Goal: Check status: Check status

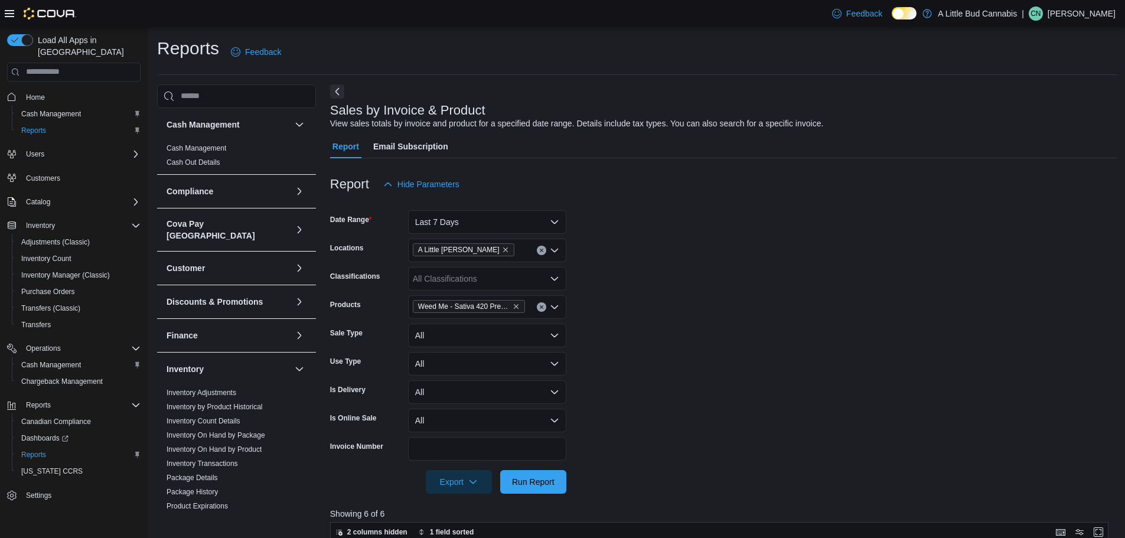
scroll to position [409, 0]
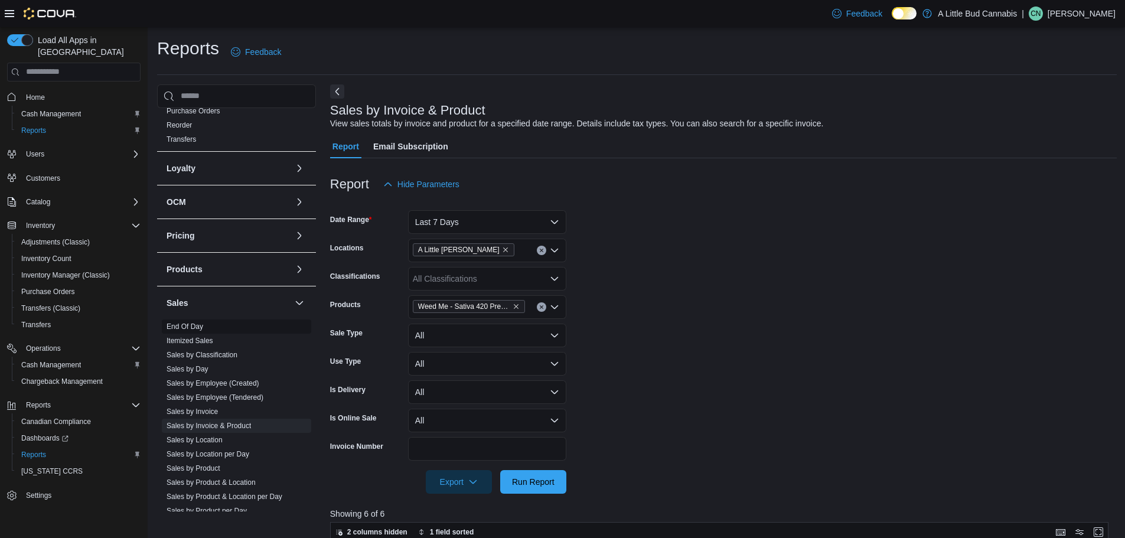
click at [194, 323] on link "End Of Day" at bounding box center [185, 327] width 37 height 8
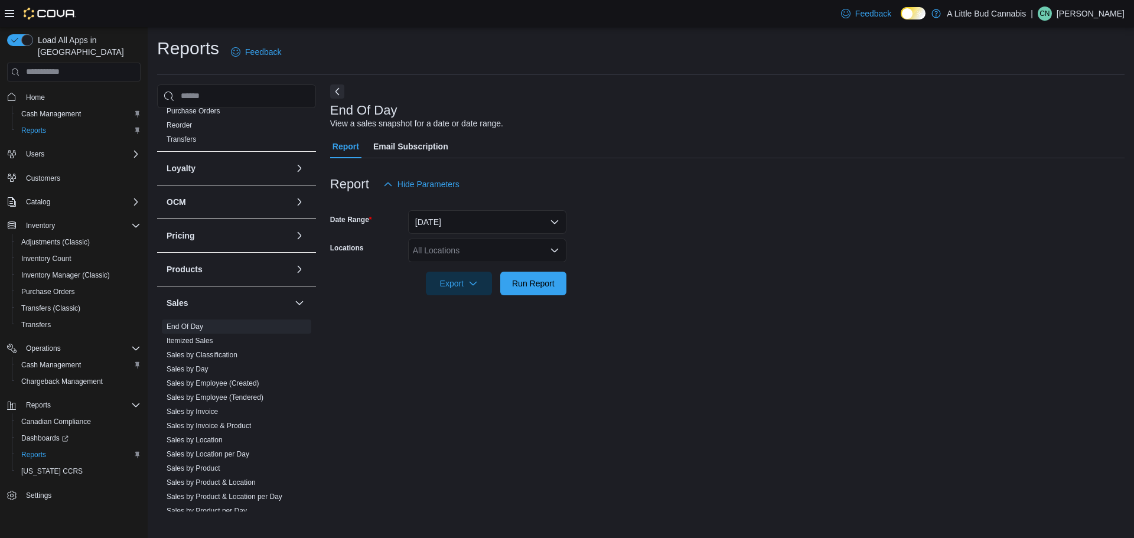
click at [475, 254] on div "All Locations" at bounding box center [487, 251] width 158 height 24
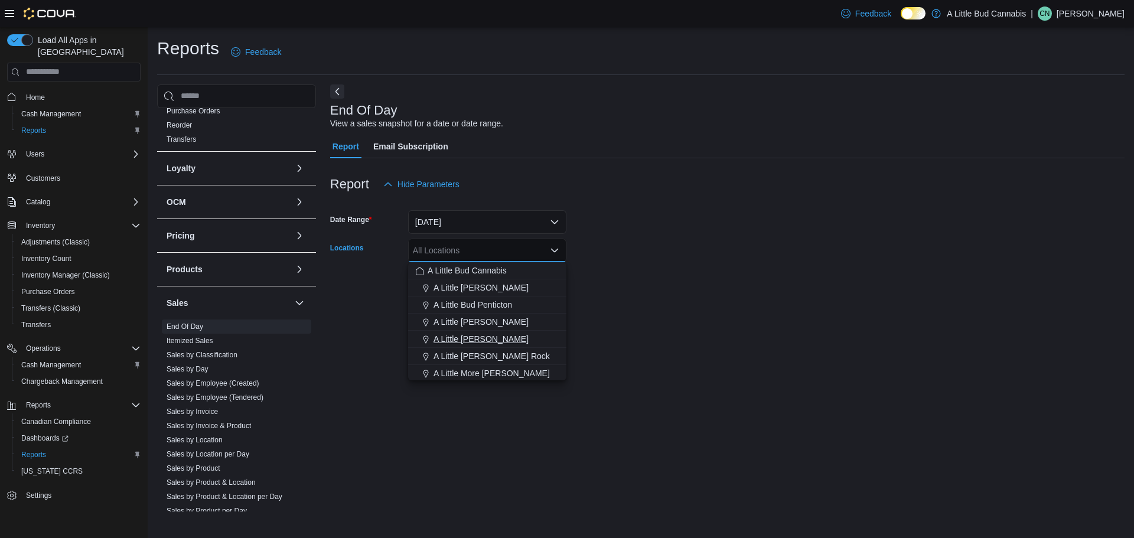
click at [475, 338] on span "A Little [PERSON_NAME]" at bounding box center [481, 339] width 95 height 12
drag, startPoint x: 664, startPoint y: 291, endPoint x: 541, endPoint y: 289, distance: 122.9
click at [662, 291] on form "Date Range [DATE] Locations A [GEOGRAPHIC_DATA][PERSON_NAME] Combo box. Selecte…" at bounding box center [727, 245] width 794 height 99
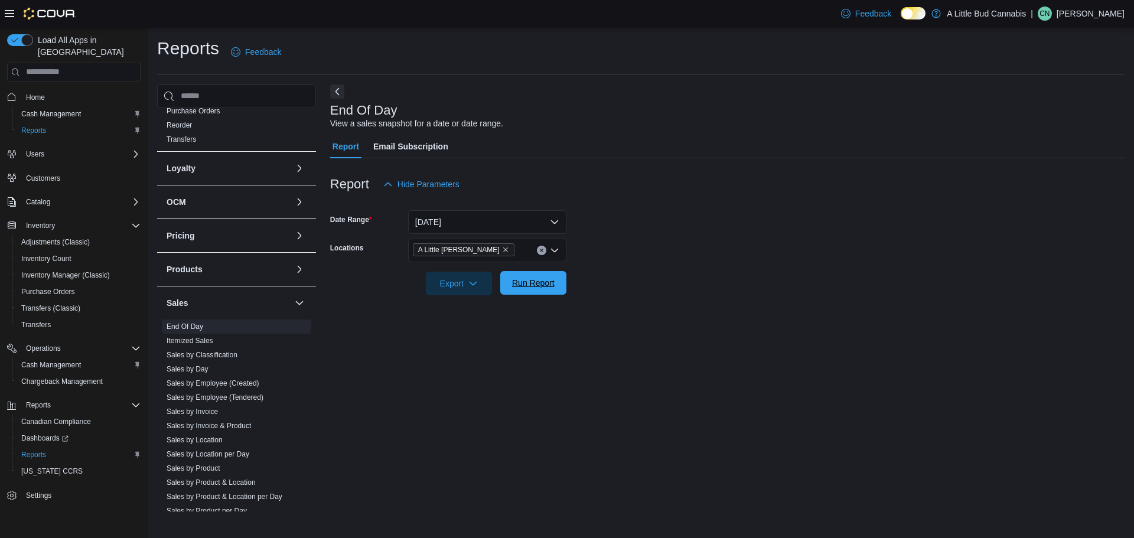
click at [540, 286] on span "Run Report" at bounding box center [533, 283] width 43 height 12
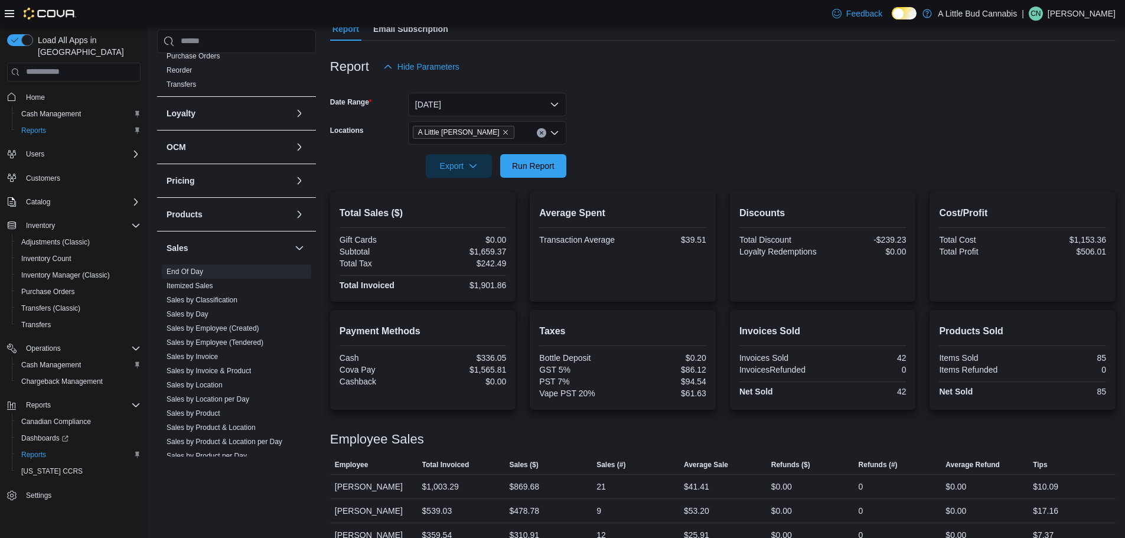
scroll to position [136, 0]
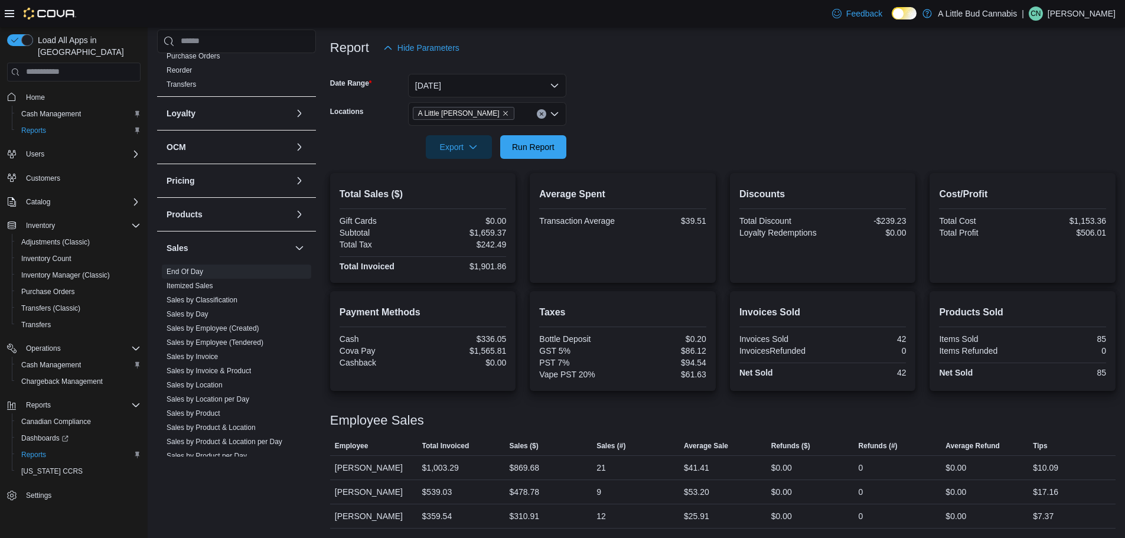
drag, startPoint x: 671, startPoint y: 142, endPoint x: 575, endPoint y: 157, distance: 96.8
click at [662, 142] on form "Date Range [DATE] Locations A [GEOGRAPHIC_DATA][PERSON_NAME] Export Run Report" at bounding box center [723, 109] width 786 height 99
click at [525, 157] on span "Run Report" at bounding box center [533, 147] width 52 height 24
drag, startPoint x: 659, startPoint y: 89, endPoint x: 532, endPoint y: 152, distance: 142.6
click at [658, 89] on form "Date Range [DATE] Locations A [GEOGRAPHIC_DATA][PERSON_NAME] Export Run Report" at bounding box center [723, 109] width 786 height 99
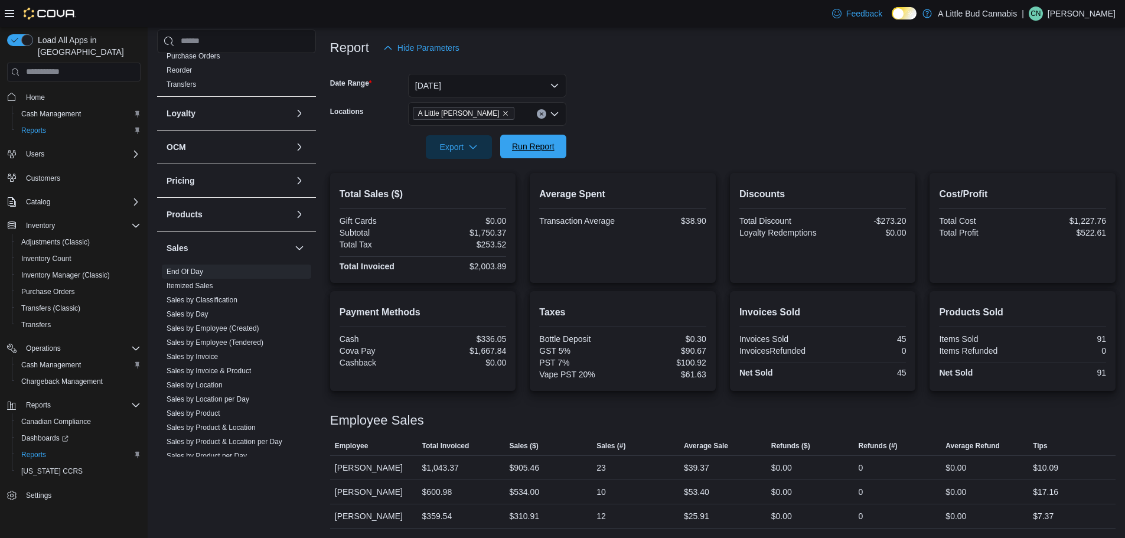
click at [536, 144] on span "Run Report" at bounding box center [533, 147] width 43 height 12
click at [481, 91] on button "[DATE]" at bounding box center [487, 86] width 158 height 24
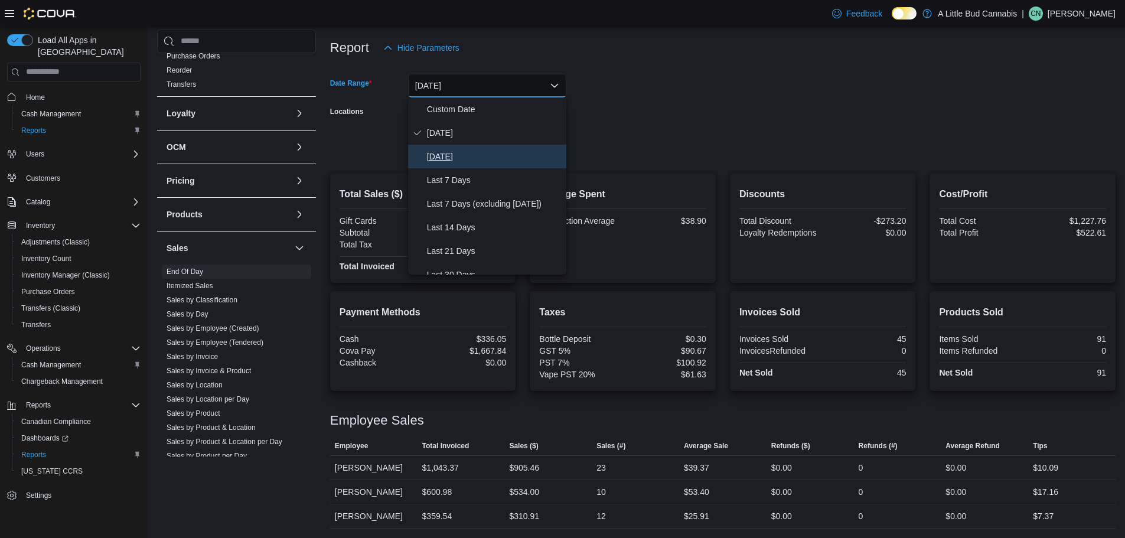
click at [471, 159] on span "[DATE]" at bounding box center [494, 156] width 135 height 14
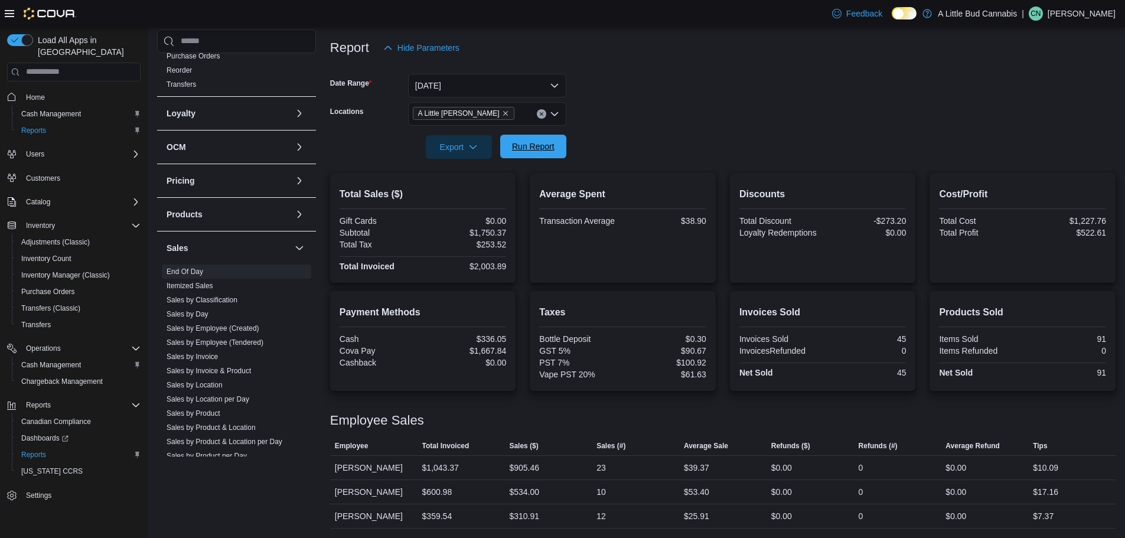
drag, startPoint x: 649, startPoint y: 119, endPoint x: 531, endPoint y: 144, distance: 120.0
click at [638, 120] on form "Date Range [DATE] Locations A [GEOGRAPHIC_DATA][PERSON_NAME] Export Run Report" at bounding box center [723, 109] width 786 height 99
click at [519, 145] on span "Run Report" at bounding box center [533, 147] width 43 height 12
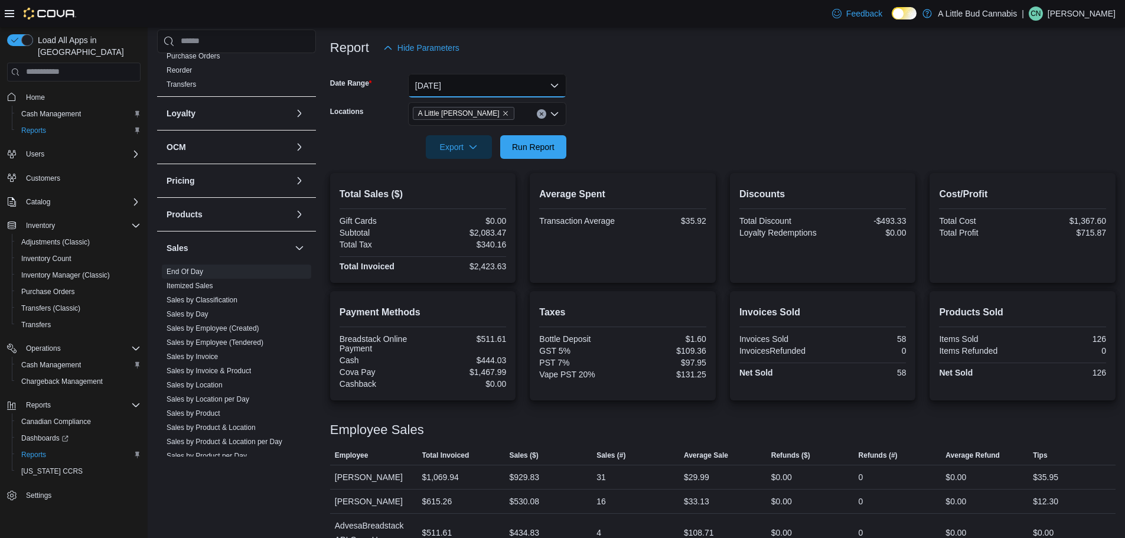
click at [499, 87] on button "[DATE]" at bounding box center [487, 86] width 158 height 24
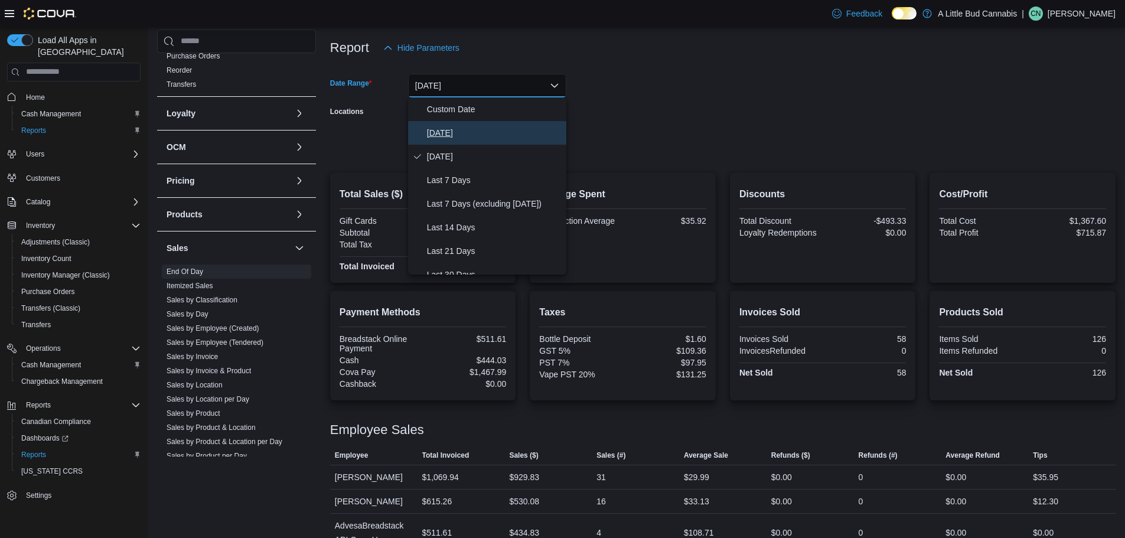
drag, startPoint x: 483, startPoint y: 132, endPoint x: 523, endPoint y: 124, distance: 41.5
click at [483, 131] on span "[DATE]" at bounding box center [494, 133] width 135 height 14
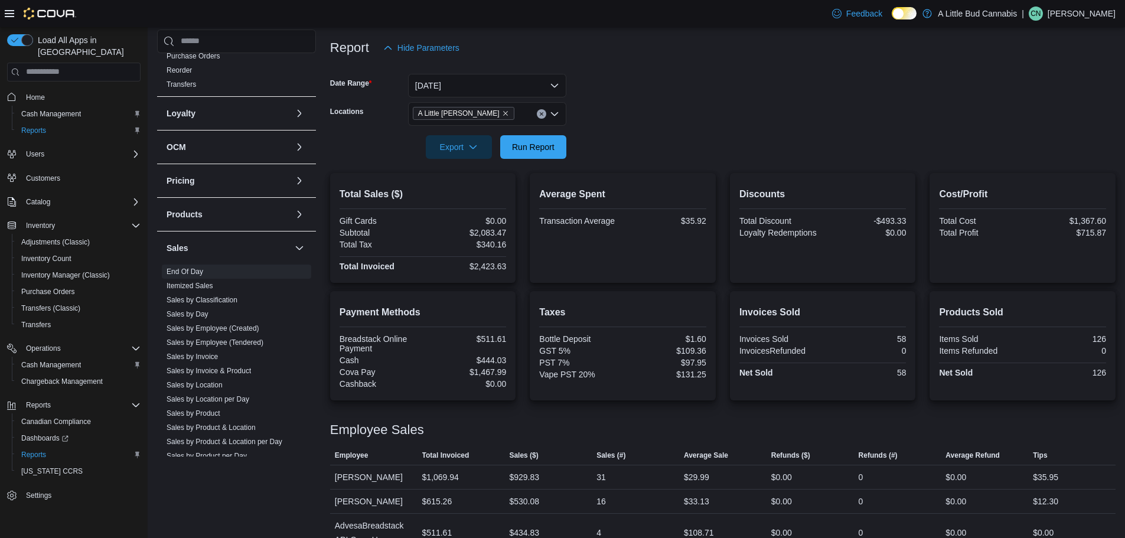
click at [607, 115] on form "Date Range [DATE] Locations A [GEOGRAPHIC_DATA][PERSON_NAME] Export Run Report" at bounding box center [723, 109] width 786 height 99
click at [503, 152] on button "Run Report" at bounding box center [533, 147] width 66 height 24
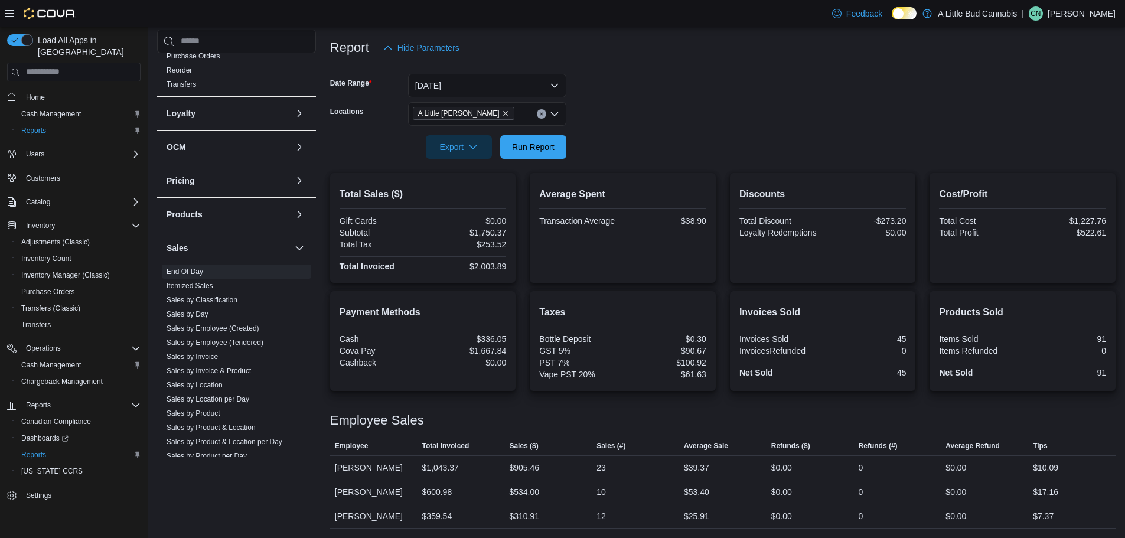
click at [526, 202] on div "Total Sales ($) Gift Cards $0.00 Subtotal $1,750.37 Total Tax $253.52 Total Inv…" at bounding box center [723, 228] width 786 height 110
click at [649, 148] on form "Date Range [DATE] Locations A [GEOGRAPHIC_DATA][PERSON_NAME] Export Run Report" at bounding box center [723, 109] width 786 height 99
click at [540, 147] on span "Run Report" at bounding box center [533, 147] width 43 height 12
